Goal: Transaction & Acquisition: Book appointment/travel/reservation

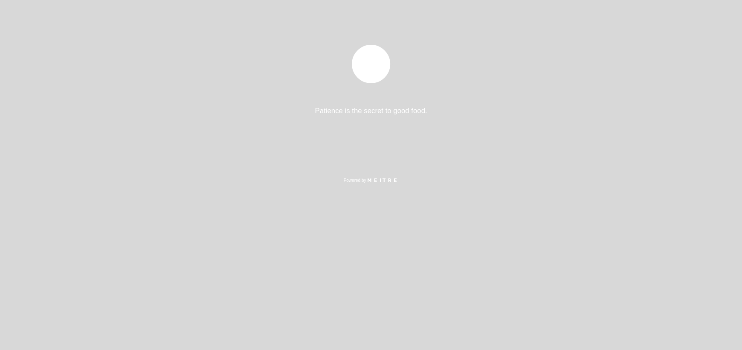
select select "es"
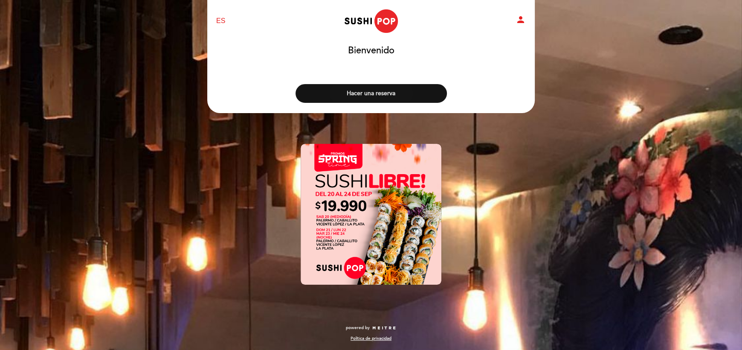
click at [376, 92] on button "Hacer una reserva" at bounding box center [371, 93] width 151 height 19
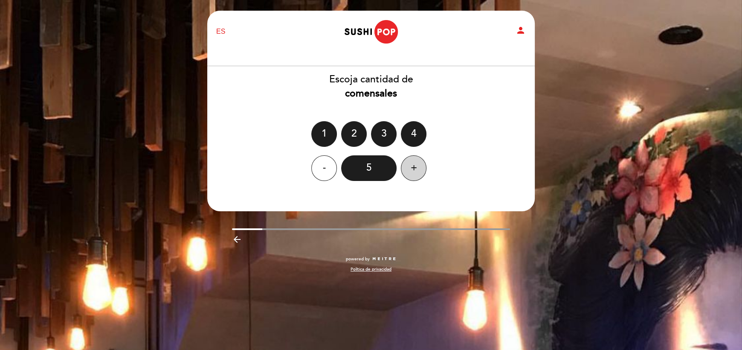
click at [419, 165] on div "+" at bounding box center [414, 168] width 26 height 26
click at [384, 172] on div "7" at bounding box center [368, 168] width 55 height 26
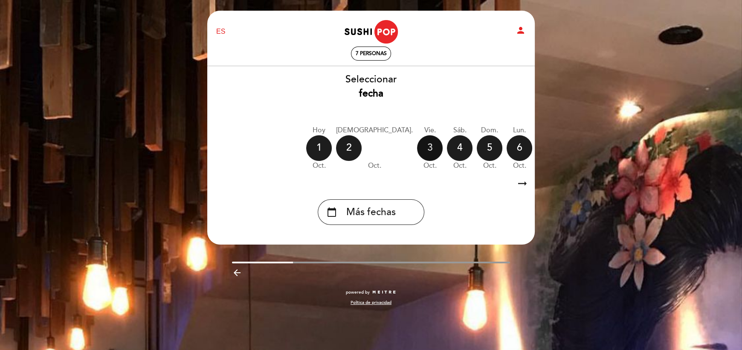
click at [417, 149] on div "3" at bounding box center [430, 148] width 26 height 26
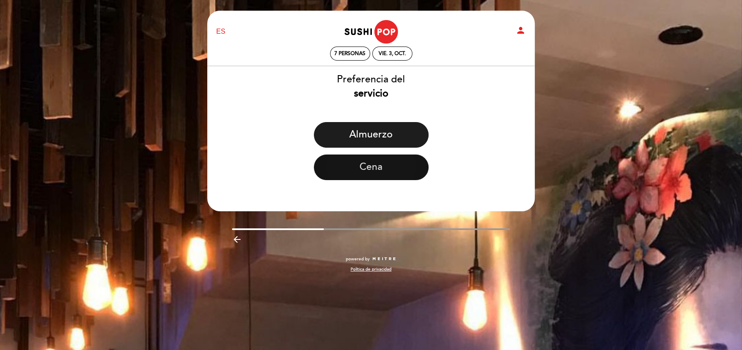
click at [376, 170] on button "Cena" at bounding box center [371, 167] width 115 height 26
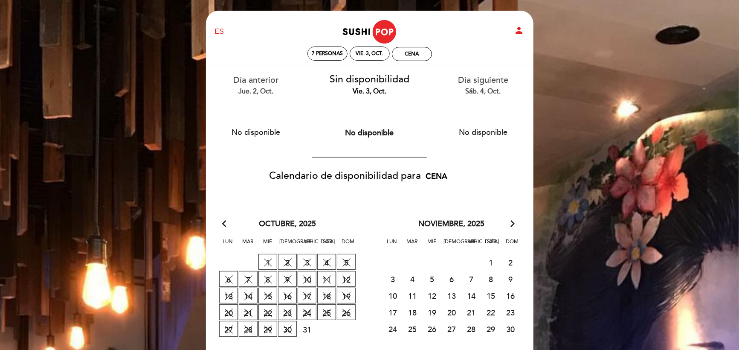
click at [488, 90] on div "sáb. 4, oct." at bounding box center [483, 92] width 101 height 10
click at [413, 55] on div "Cena" at bounding box center [412, 54] width 14 height 6
select select "? undefined:undefined ?"
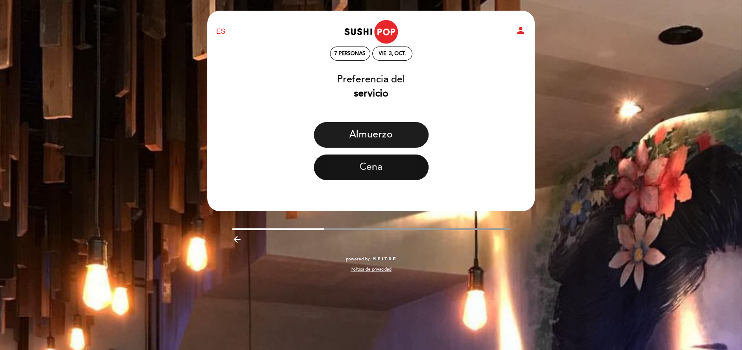
click at [381, 172] on button "Cena" at bounding box center [371, 167] width 115 height 26
